Goal: Information Seeking & Learning: Check status

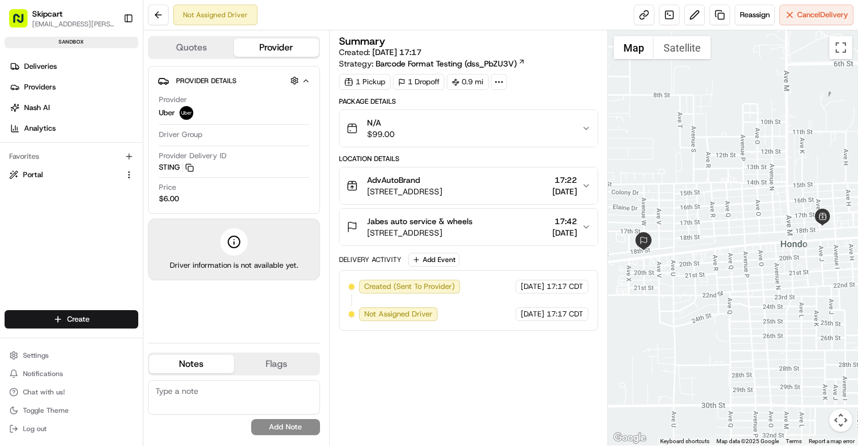
click at [574, 229] on span "[DATE]" at bounding box center [565, 232] width 25 height 11
click at [41, 359] on span "Settings" at bounding box center [36, 355] width 26 height 9
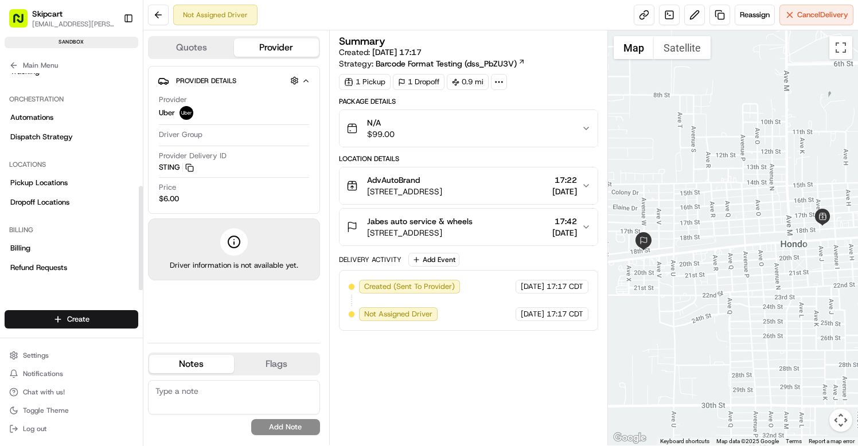
scroll to position [234, 0]
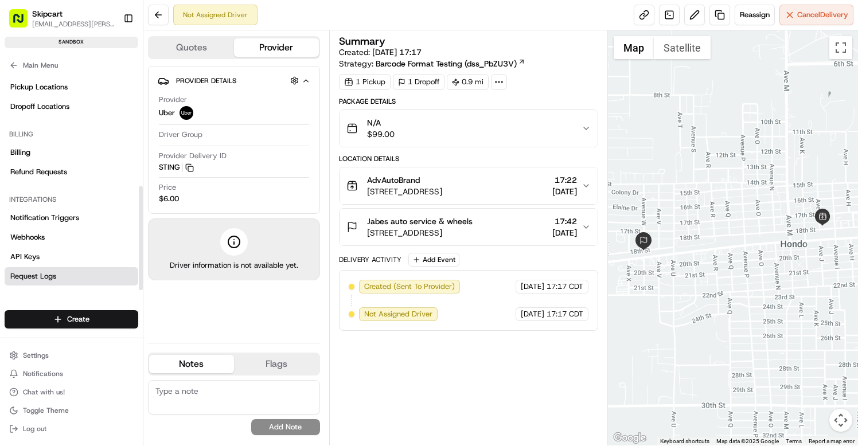
click at [77, 270] on link "Request Logs" at bounding box center [72, 276] width 134 height 18
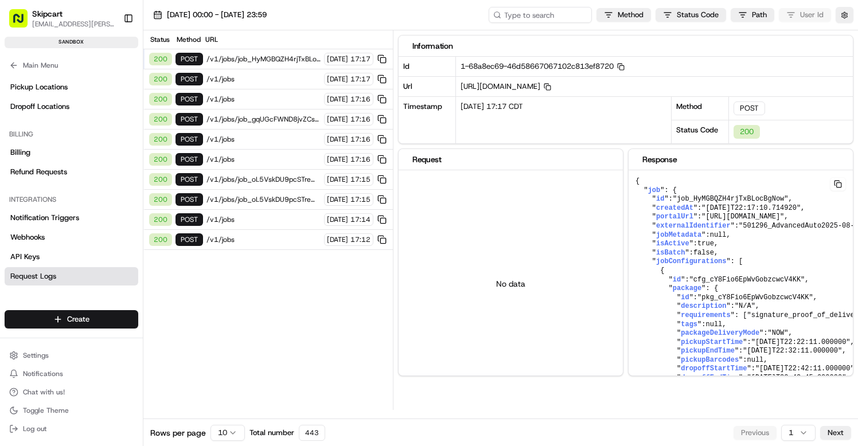
click at [526, 23] on div "[DATE] 00:00 - [DATE] 23:59 Method Status Code Path User Id" at bounding box center [500, 15] width 715 height 30
click at [527, 13] on input at bounding box center [523, 15] width 138 height 16
paste input "AdvancedAuto2025-08-22T22:16:44Z"
type input "AdvancedAuto2025-08-22T22:16:44Z"
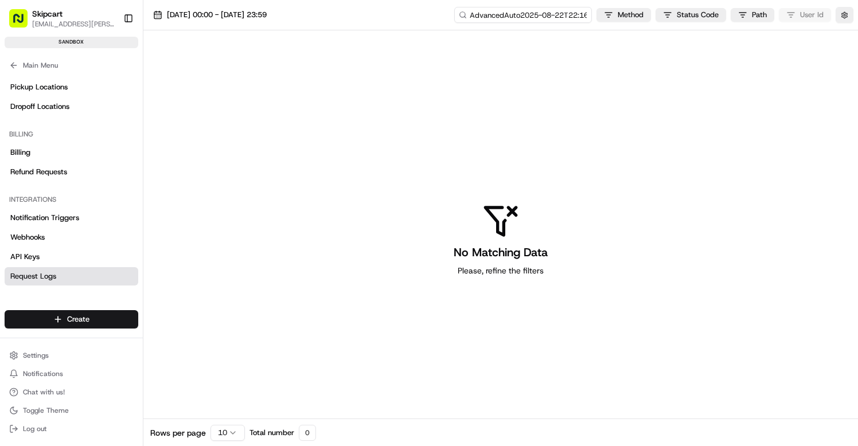
click at [548, 18] on input "AdvancedAuto2025-08-22T22:16:44Z" at bounding box center [523, 15] width 138 height 16
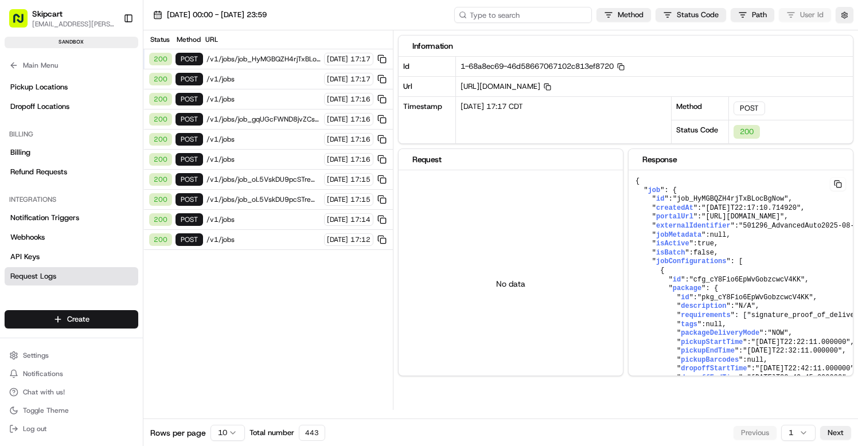
click at [556, 14] on input at bounding box center [523, 15] width 138 height 16
paste input "job_HyMGBQZH4rjTxBLocBgNow"
type input "job_HyMGBQZH4rjTxBLocBgNow"
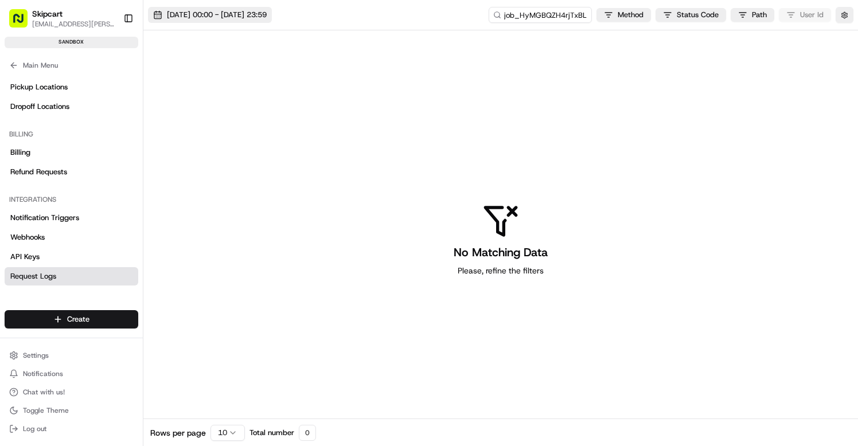
click at [251, 14] on span "[DATE] 00:00 - [DATE] 23:59" at bounding box center [217, 15] width 100 height 10
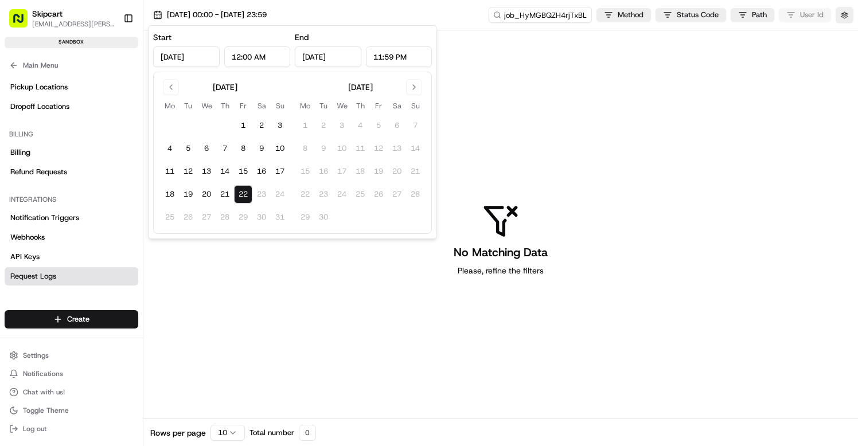
click at [365, 90] on div "[DATE]" at bounding box center [360, 86] width 25 height 11
click at [244, 196] on button "22" at bounding box center [243, 194] width 18 height 18
click at [542, 135] on div "No Matching Data Please, refine the filters" at bounding box center [500, 239] width 715 height 419
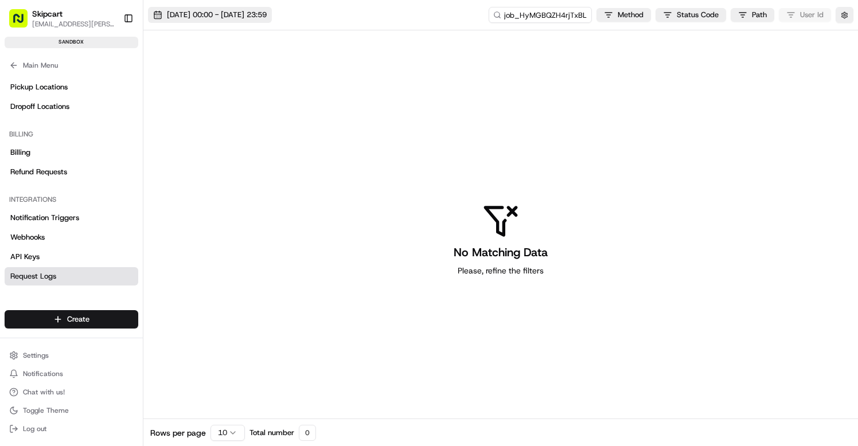
click at [267, 20] on span "[DATE] 00:00 - [DATE] 23:59" at bounding box center [217, 15] width 100 height 10
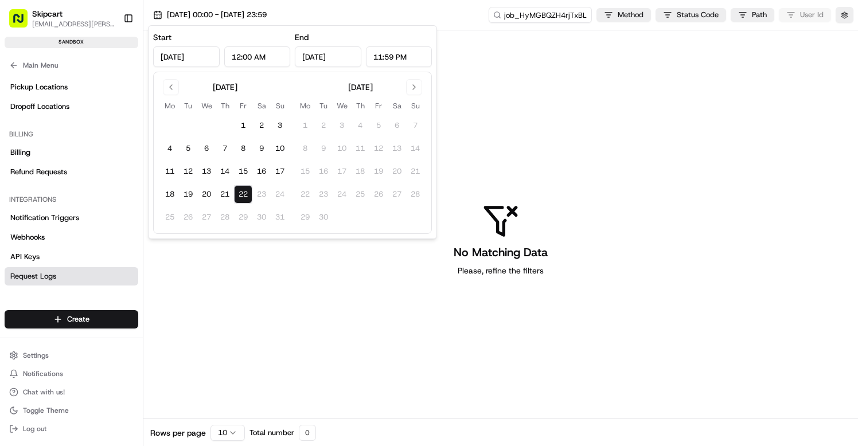
click at [241, 194] on button "22" at bounding box center [243, 194] width 18 height 18
click at [518, 85] on div "No Matching Data Please, refine the filters" at bounding box center [500, 239] width 715 height 419
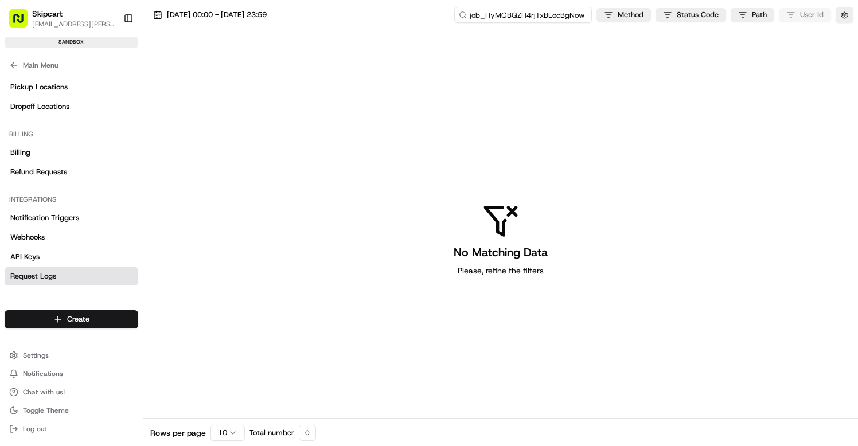
click at [546, 12] on input "job_HyMGBQZH4rjTxBLocBgNow" at bounding box center [523, 15] width 138 height 16
click at [50, 279] on span "Request Logs" at bounding box center [33, 276] width 46 height 10
click at [557, 15] on input "job_HyMGBQZH4rjTxBLocBgNow" at bounding box center [523, 15] width 138 height 16
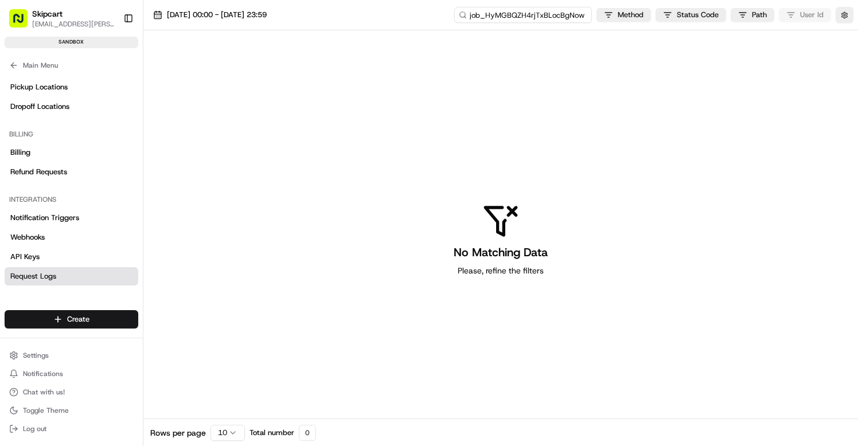
click at [557, 15] on input "job_HyMGBQZH4rjTxBLocBgNow" at bounding box center [523, 15] width 138 height 16
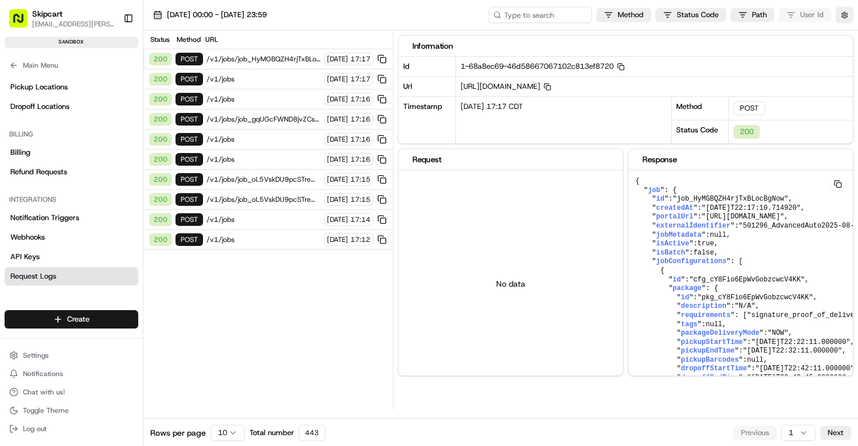
click at [265, 61] on span "/v1/jobs/job_HyMGBQZH4rjTxBLocBgNow/autodispatch" at bounding box center [264, 59] width 114 height 9
click at [265, 60] on span "/v1/jobs/job_HyMGBQZH4rjTxBLocBgNow/autodispatch" at bounding box center [264, 59] width 114 height 9
click at [252, 70] on div "200 POST /v1/jobs [DATE] 17:17" at bounding box center [268, 79] width 250 height 20
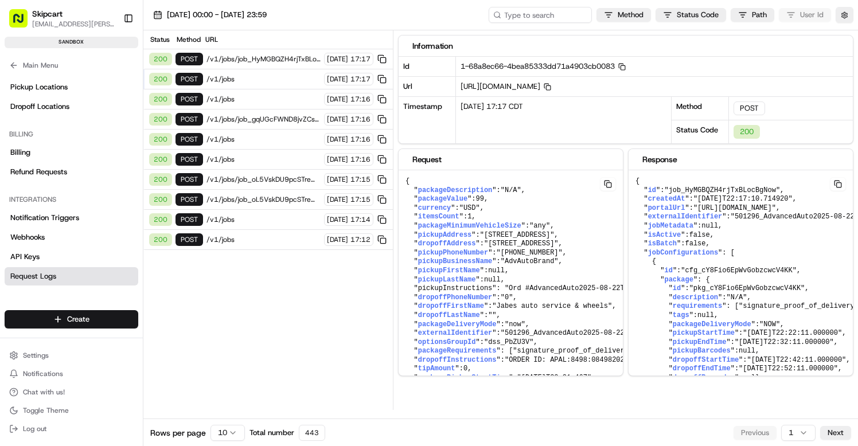
click at [255, 61] on span "/v1/jobs/job_HyMGBQZH4rjTxBLocBgNow/autodispatch" at bounding box center [264, 59] width 114 height 9
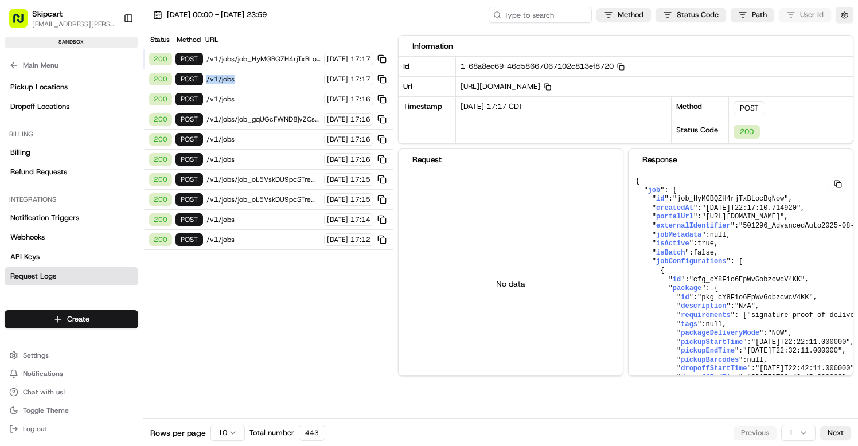
click at [250, 75] on div "200 POST /v1/jobs [DATE] 17:17" at bounding box center [268, 79] width 250 height 20
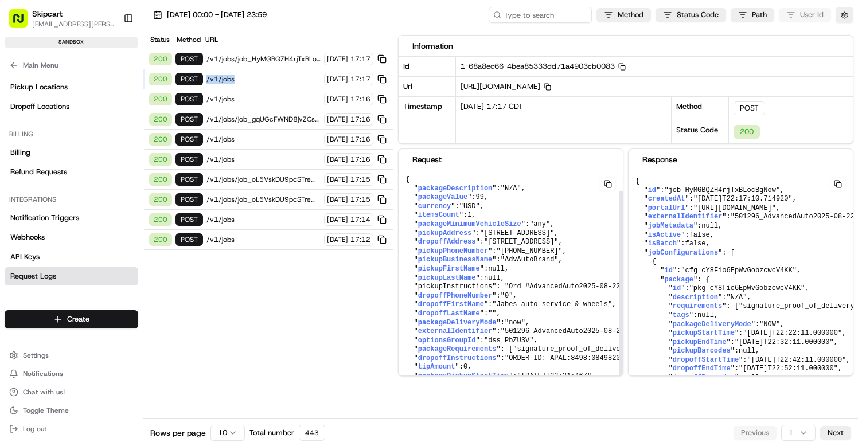
scroll to position [29, 0]
click at [573, 328] on span ""501296_AdvancedAuto2025-08-22T22:16:44Z"" at bounding box center [585, 332] width 169 height 8
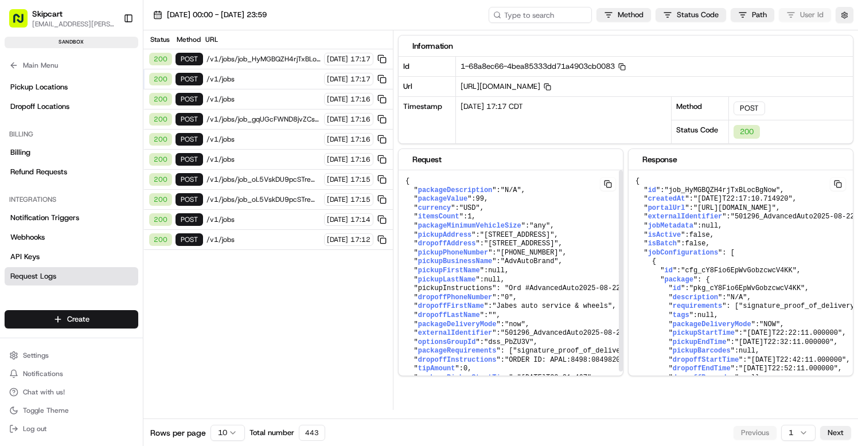
drag, startPoint x: 620, startPoint y: 281, endPoint x: 618, endPoint y: 195, distance: 85.5
click at [619, 195] on div at bounding box center [621, 270] width 4 height 201
click at [284, 79] on span "/v1/jobs" at bounding box center [264, 79] width 114 height 9
click at [522, 243] on span ""[STREET_ADDRESS]"" at bounding box center [521, 244] width 75 height 8
click at [606, 182] on button at bounding box center [608, 184] width 16 height 14
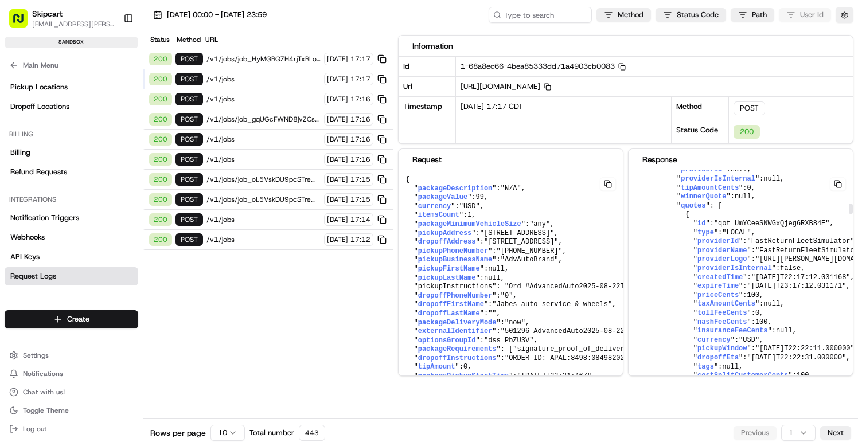
scroll to position [826, 0]
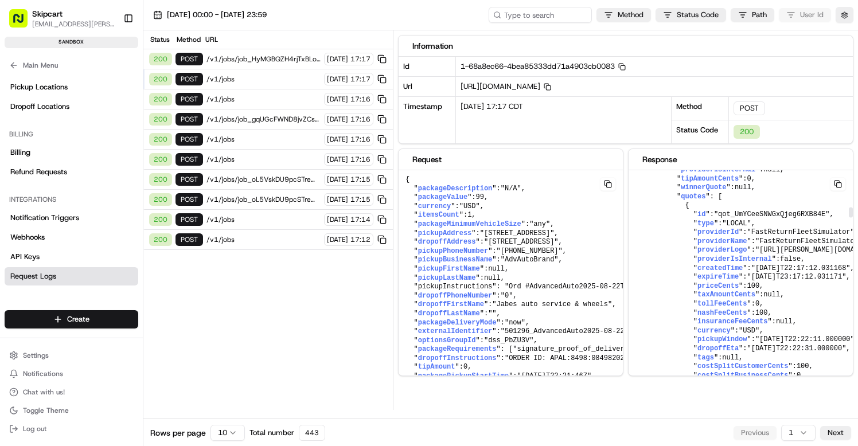
click at [728, 183] on span "tipAmountCents" at bounding box center [710, 179] width 58 height 8
click at [729, 183] on span "tipAmountCents" at bounding box center [710, 179] width 58 height 8
click at [616, 186] on button at bounding box center [608, 184] width 16 height 14
